Goal: Task Accomplishment & Management: Complete application form

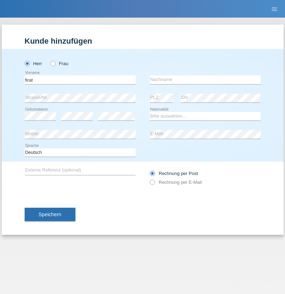
type input "firat"
click at [205, 80] on input "text" at bounding box center [205, 79] width 111 height 9
type input "kara"
select select "CH"
radio input "true"
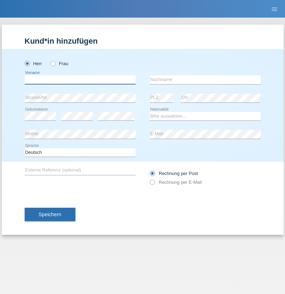
click at [80, 80] on input "text" at bounding box center [80, 79] width 111 height 9
type input "[PERSON_NAME]"
click at [205, 80] on input "text" at bounding box center [205, 79] width 111 height 9
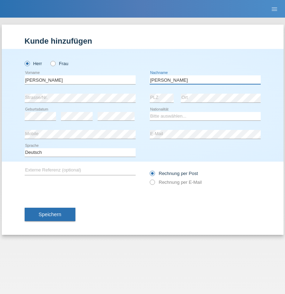
type input "[PERSON_NAME]"
select select "RO"
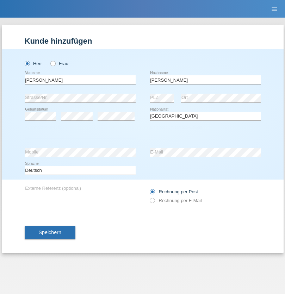
select select "C"
select select "11"
select select "02"
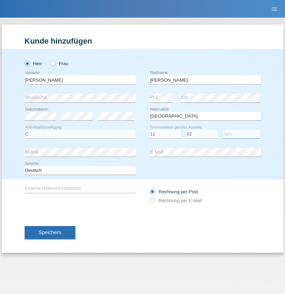
select select "2011"
select select "en"
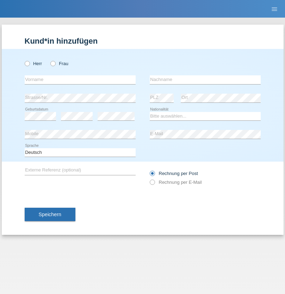
radio input "true"
click at [80, 80] on input "text" at bounding box center [80, 79] width 111 height 9
type input "Hasan"
click at [205, 80] on input "text" at bounding box center [205, 79] width 111 height 9
type input "Ymeri"
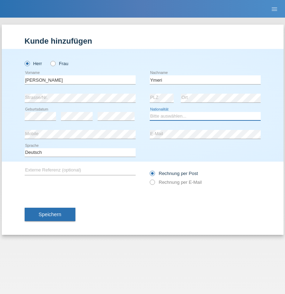
select select "XK"
select select "C"
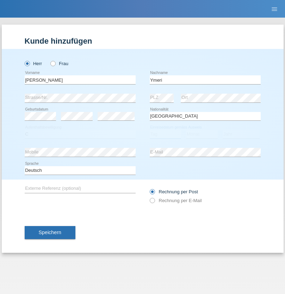
select select "21"
select select "03"
select select "1991"
